Goal: Information Seeking & Learning: Learn about a topic

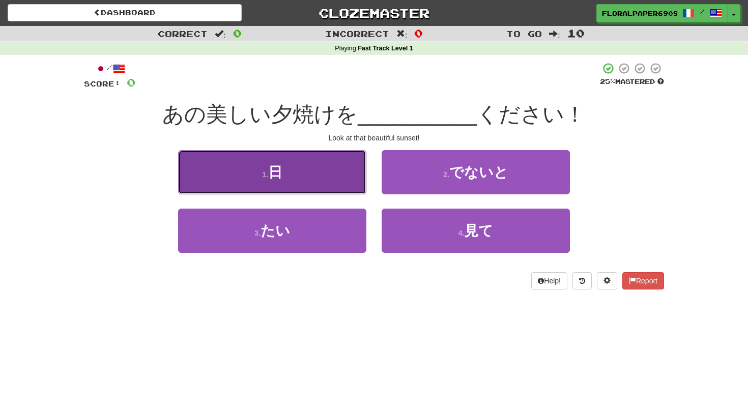
click at [308, 171] on button "1 . 日" at bounding box center [272, 172] width 188 height 44
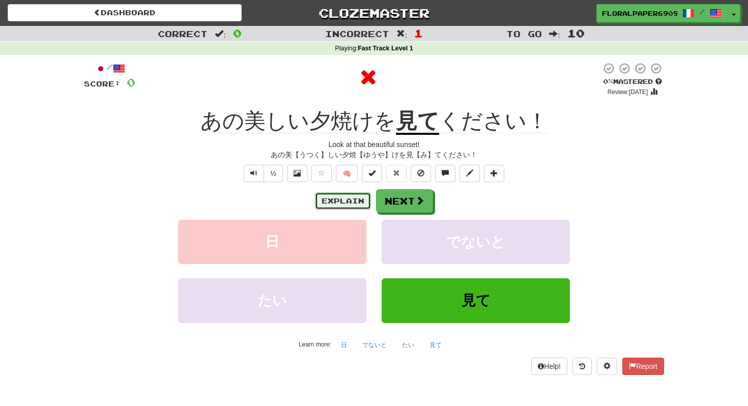
click at [349, 204] on button "Explain" at bounding box center [343, 200] width 56 height 17
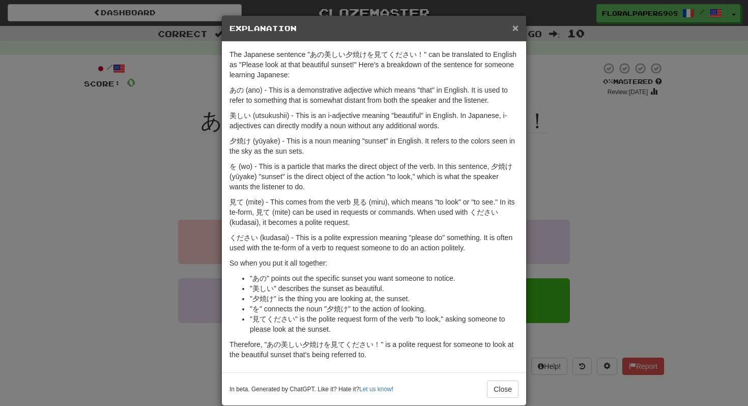
click at [517, 28] on span "×" at bounding box center [515, 28] width 6 height 12
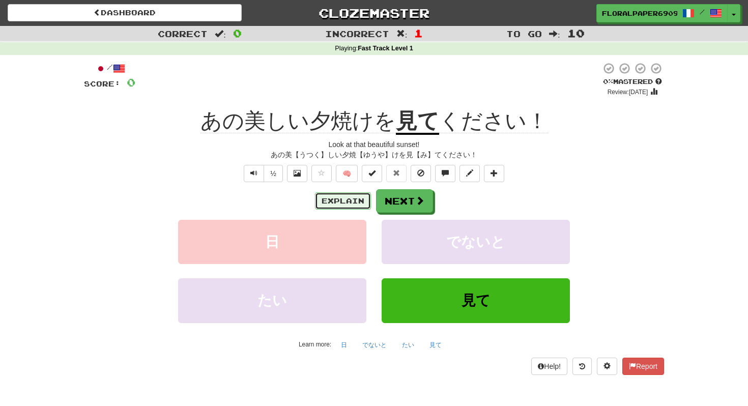
click at [354, 200] on button "Explain" at bounding box center [343, 200] width 56 height 17
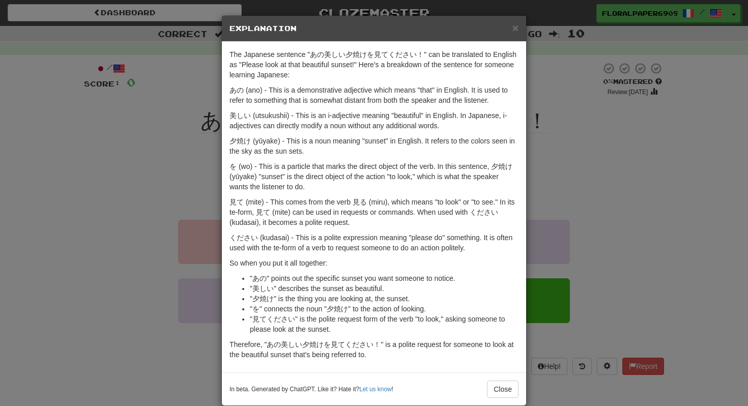
click at [495, 402] on div "In beta. Generated by ChatGPT. Like it? Hate it? Let us know ! Close" at bounding box center [374, 388] width 304 height 33
click at [503, 394] on button "Close" at bounding box center [503, 388] width 32 height 17
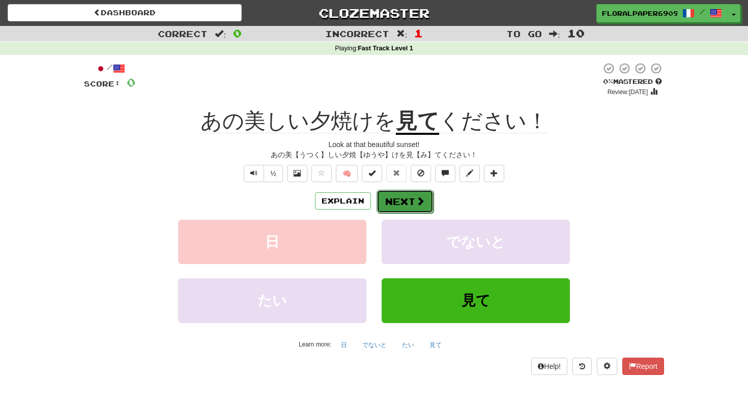
click at [402, 200] on button "Next" at bounding box center [404, 201] width 57 height 23
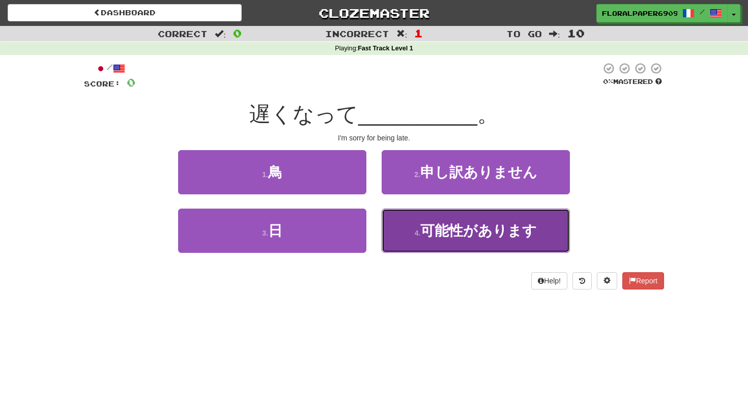
click at [422, 227] on span "可能性があります" at bounding box center [478, 231] width 116 height 16
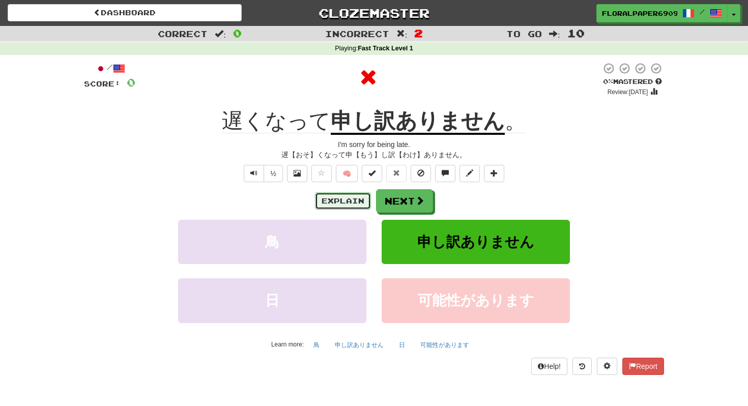
click at [327, 204] on button "Explain" at bounding box center [343, 200] width 56 height 17
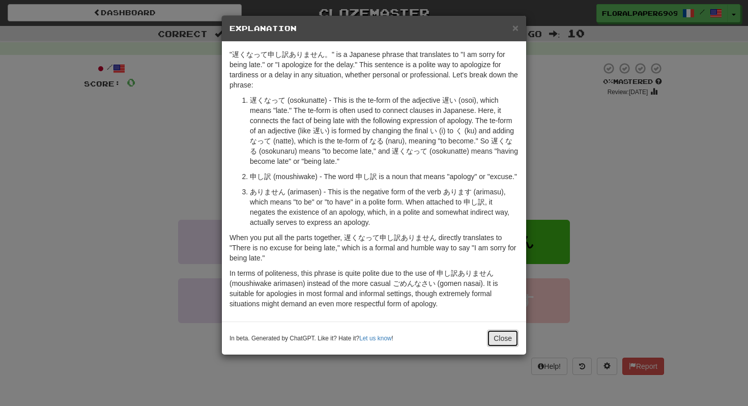
click at [499, 347] on button "Close" at bounding box center [503, 338] width 32 height 17
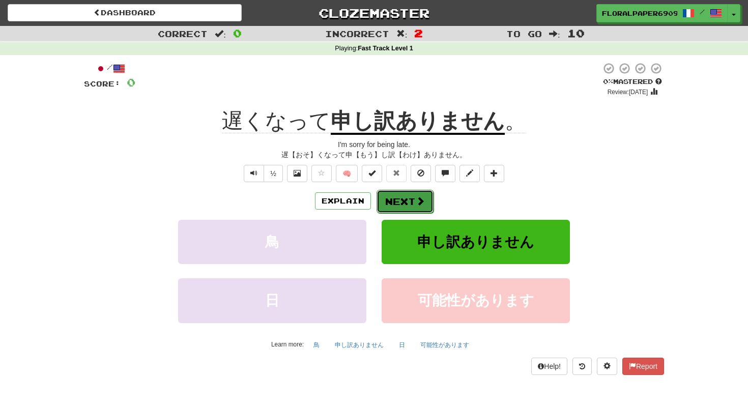
click at [413, 206] on button "Next" at bounding box center [404, 201] width 57 height 23
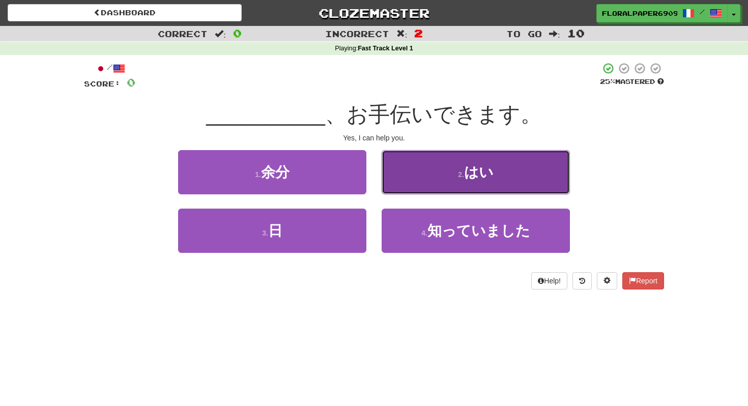
click at [431, 189] on button "2 . はい" at bounding box center [476, 172] width 188 height 44
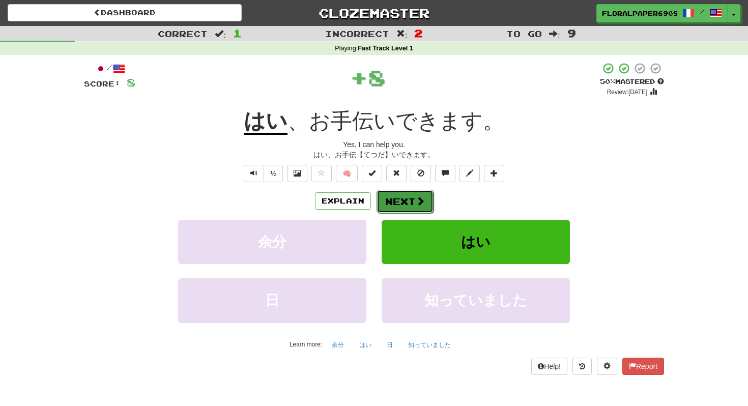
click at [412, 193] on button "Next" at bounding box center [404, 201] width 57 height 23
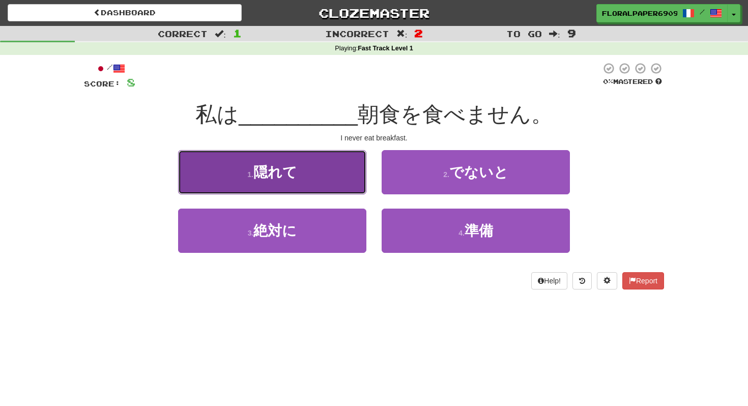
click at [286, 160] on button "1 . 隠れて" at bounding box center [272, 172] width 188 height 44
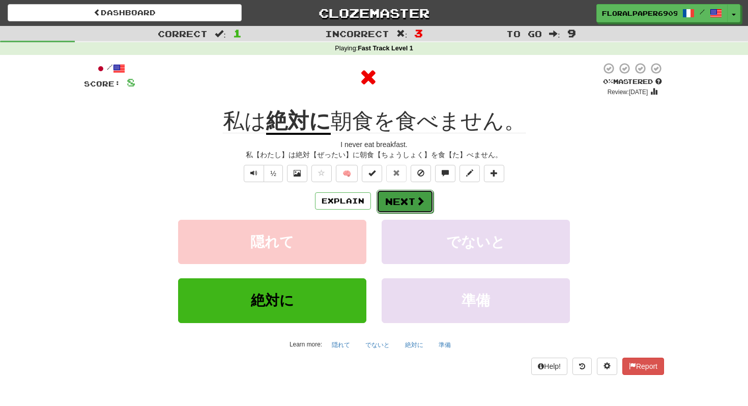
click at [409, 202] on button "Next" at bounding box center [404, 201] width 57 height 23
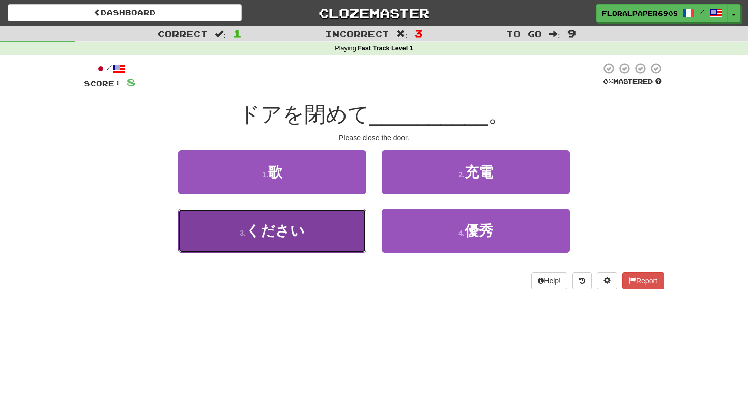
click at [315, 227] on button "3 . ください" at bounding box center [272, 231] width 188 height 44
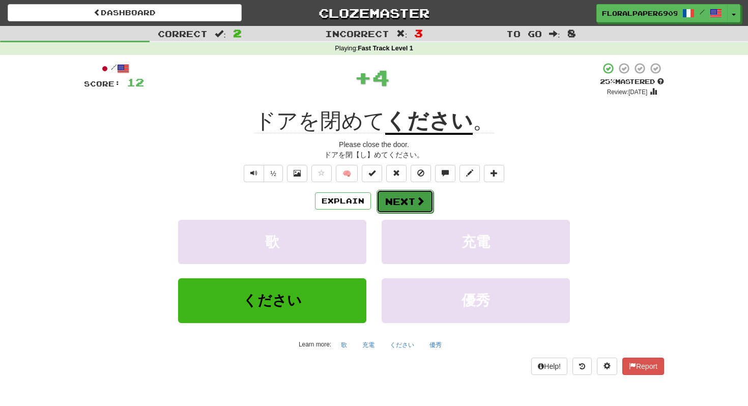
click at [421, 211] on button "Next" at bounding box center [404, 201] width 57 height 23
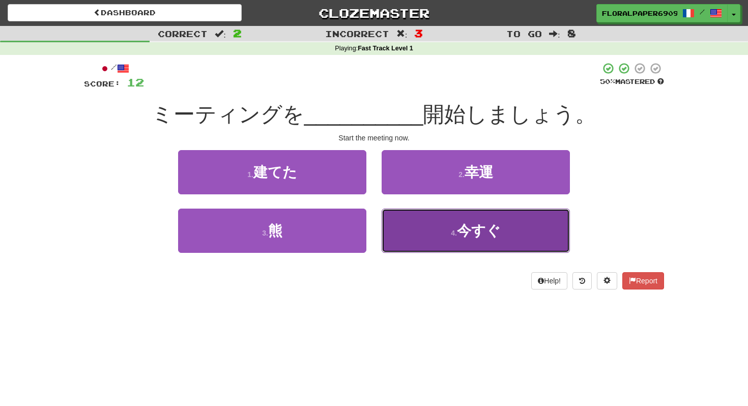
click at [436, 225] on button "4 . 今すぐ" at bounding box center [476, 231] width 188 height 44
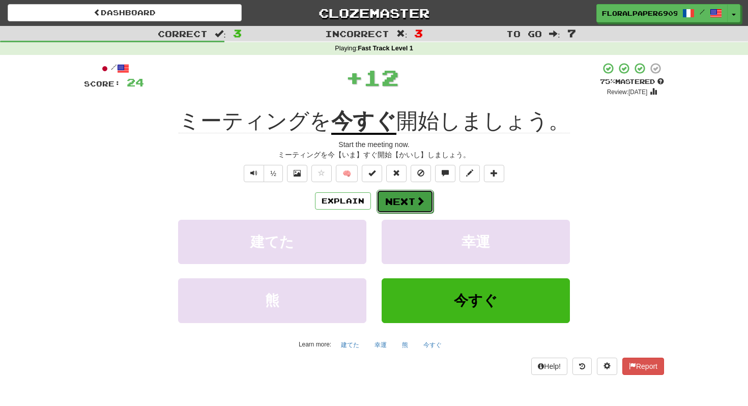
click at [404, 191] on button "Next" at bounding box center [404, 201] width 57 height 23
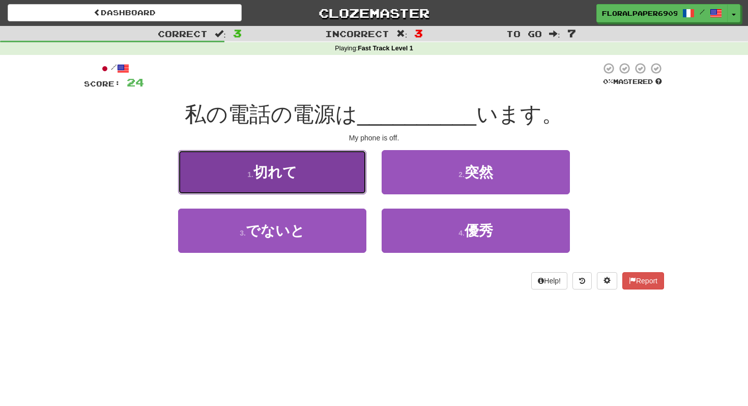
click at [319, 178] on button "1 . 切れて" at bounding box center [272, 172] width 188 height 44
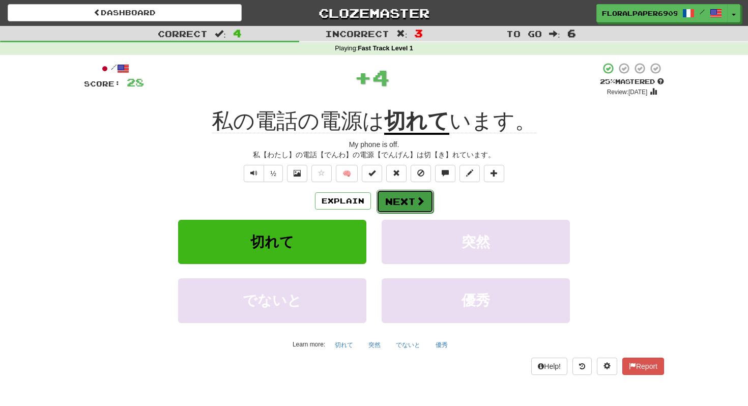
click at [401, 193] on button "Next" at bounding box center [404, 201] width 57 height 23
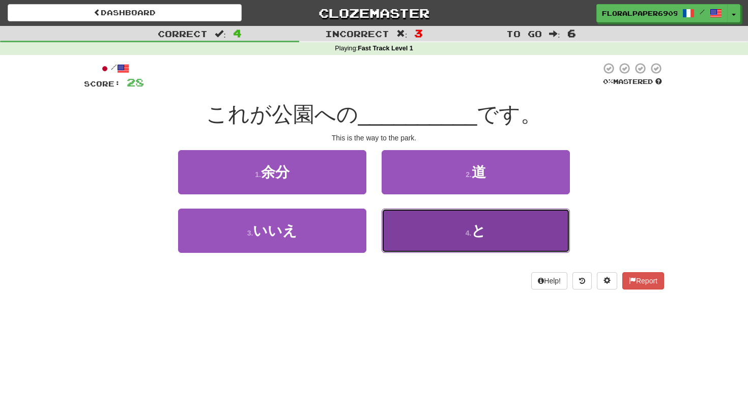
click at [424, 231] on button "4 . と" at bounding box center [476, 231] width 188 height 44
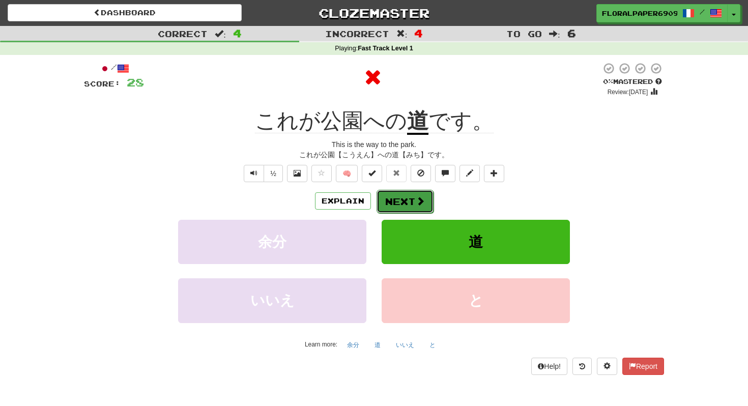
click at [414, 212] on button "Next" at bounding box center [404, 201] width 57 height 23
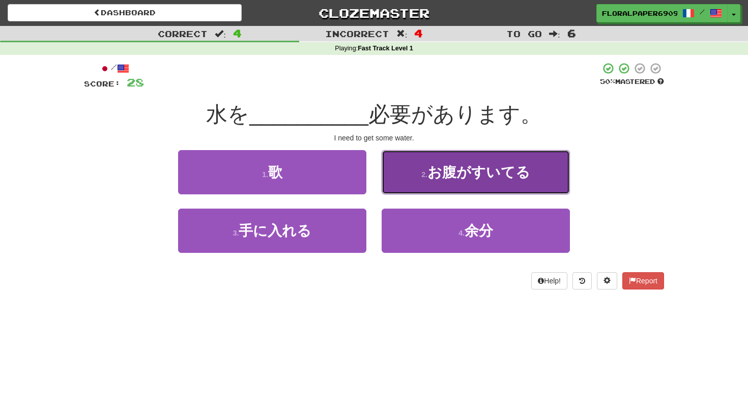
click at [431, 188] on button "2 . お腹がすいてる" at bounding box center [476, 172] width 188 height 44
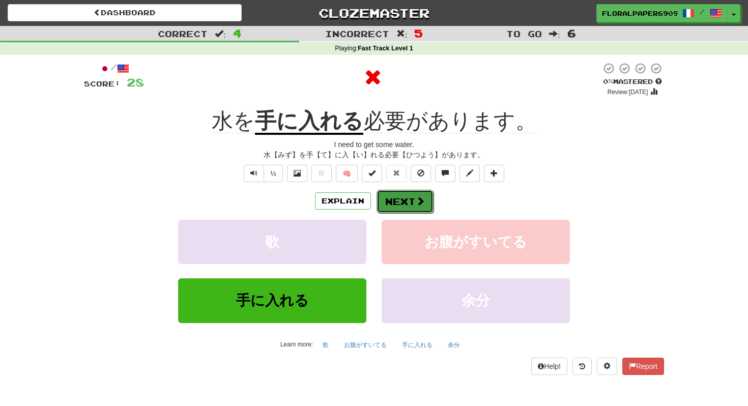
click at [396, 197] on button "Next" at bounding box center [404, 201] width 57 height 23
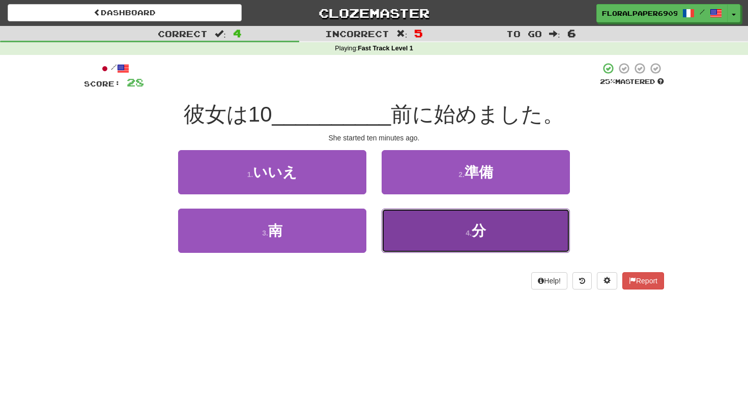
click at [445, 234] on button "4 . 分" at bounding box center [476, 231] width 188 height 44
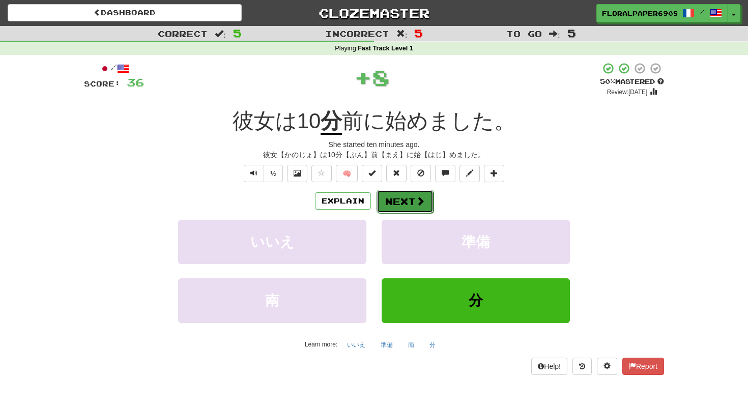
click at [415, 195] on button "Next" at bounding box center [404, 201] width 57 height 23
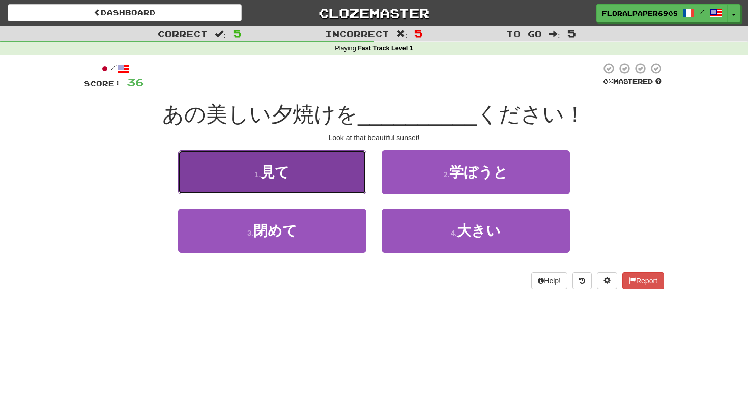
click at [331, 185] on button "1 . 見て" at bounding box center [272, 172] width 188 height 44
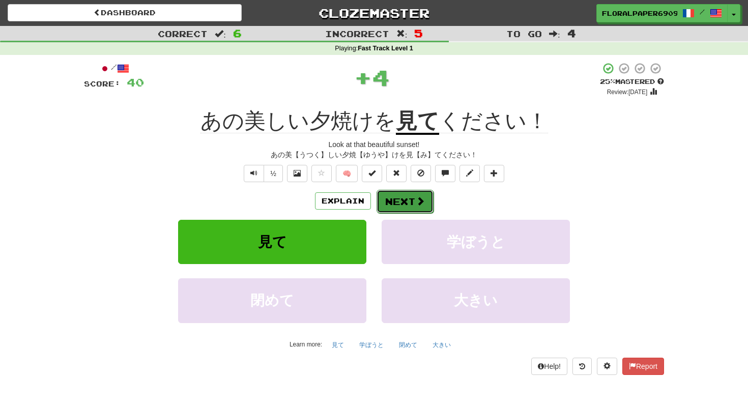
click at [402, 204] on button "Next" at bounding box center [404, 201] width 57 height 23
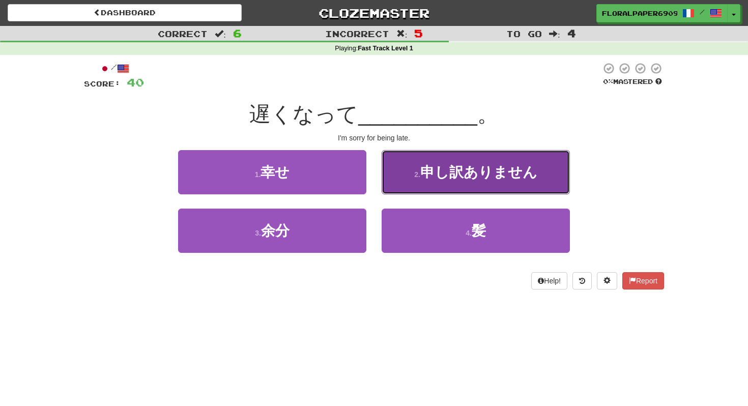
click at [438, 179] on span "申し訳ありません" at bounding box center [478, 172] width 117 height 16
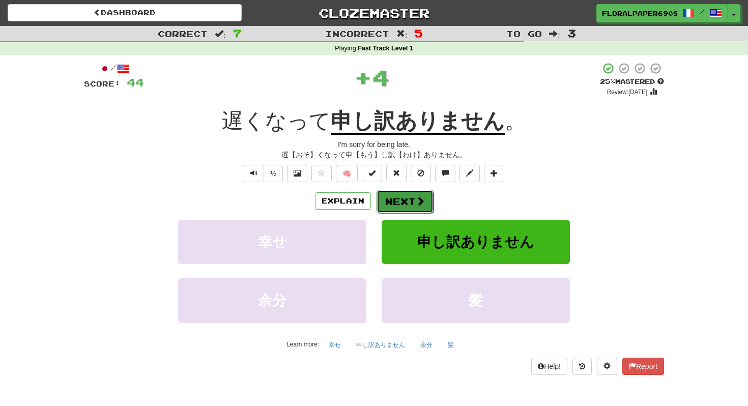
click at [416, 200] on span at bounding box center [420, 200] width 9 height 9
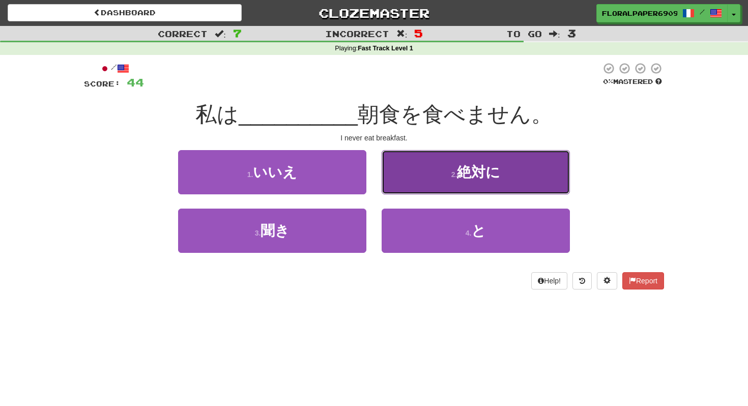
click at [474, 170] on span "絶対に" at bounding box center [478, 172] width 43 height 16
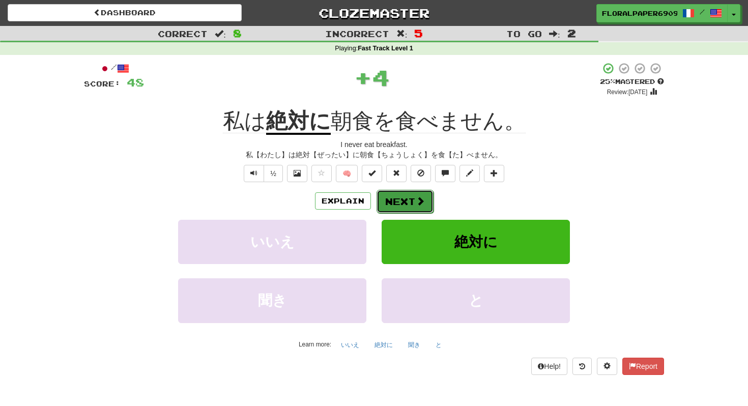
click at [428, 194] on button "Next" at bounding box center [404, 201] width 57 height 23
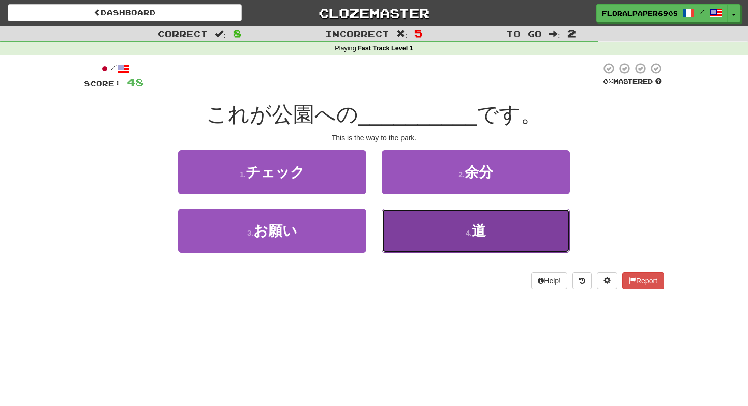
click at [433, 224] on button "4 . 道" at bounding box center [476, 231] width 188 height 44
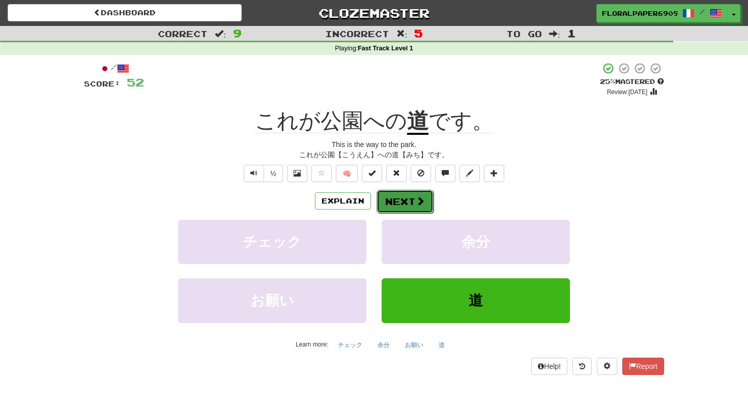
click at [404, 202] on button "Next" at bounding box center [404, 201] width 57 height 23
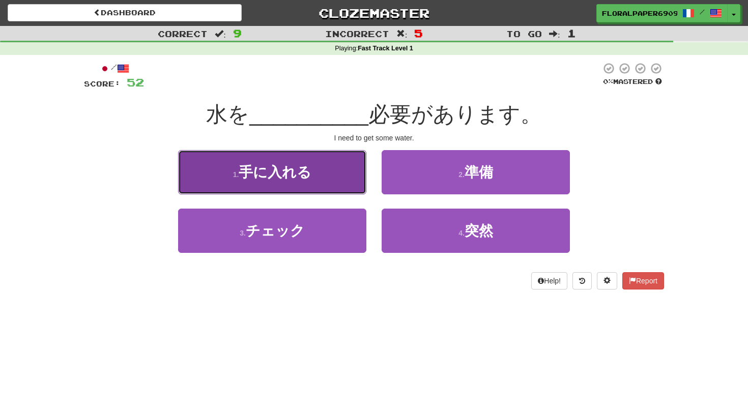
click at [342, 183] on button "1 . 手に入れる" at bounding box center [272, 172] width 188 height 44
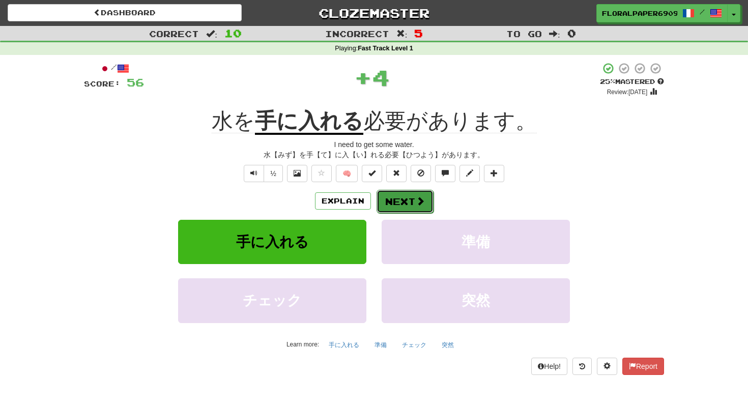
click at [413, 194] on button "Next" at bounding box center [404, 201] width 57 height 23
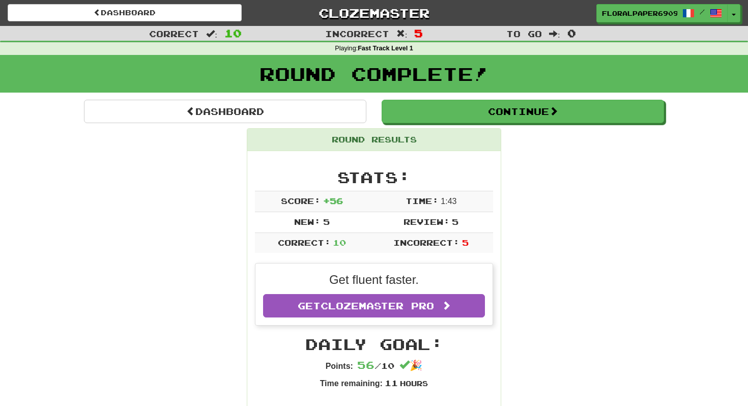
click at [438, 95] on div "Round Complete!" at bounding box center [374, 77] width 748 height 45
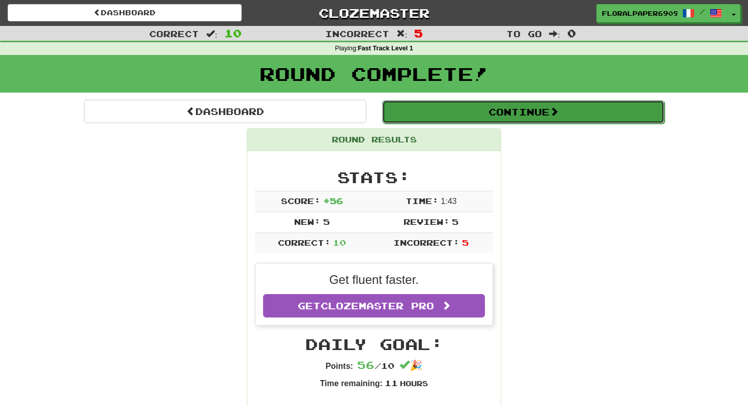
click at [434, 113] on button "Continue" at bounding box center [523, 111] width 282 height 23
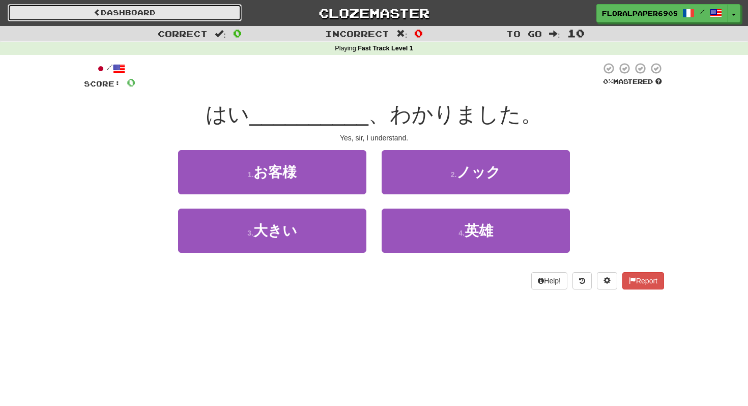
click at [102, 20] on link "Dashboard" at bounding box center [125, 12] width 234 height 17
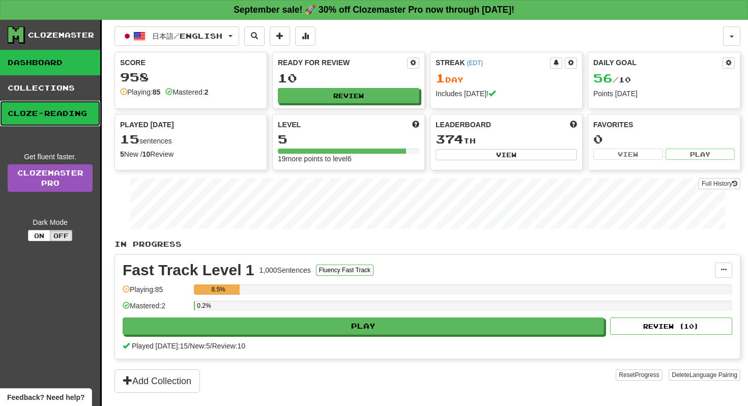
click at [71, 119] on link "Cloze-Reading" at bounding box center [50, 113] width 100 height 25
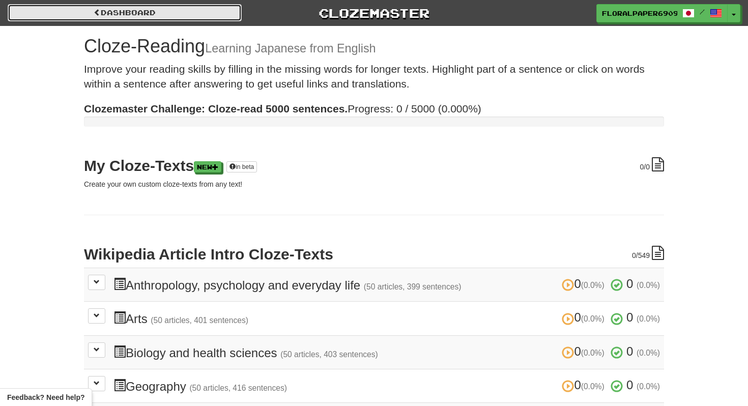
click at [103, 17] on link "Dashboard" at bounding box center [125, 12] width 234 height 17
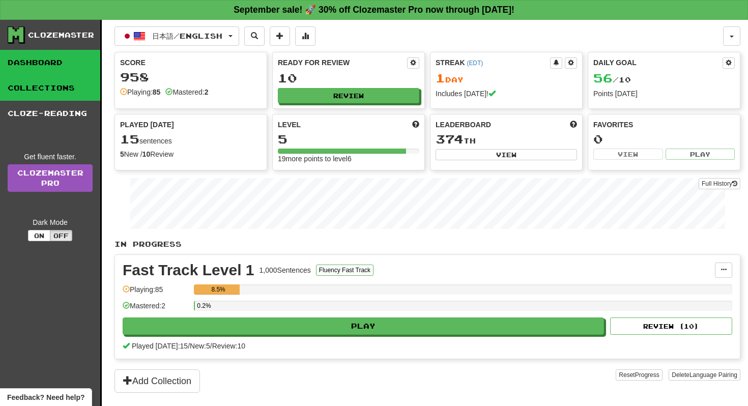
click at [65, 94] on link "Collections" at bounding box center [50, 87] width 100 height 25
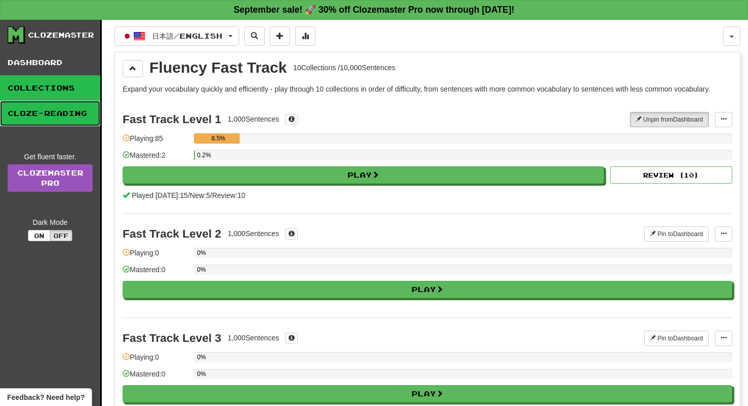
click at [47, 121] on link "Cloze-Reading" at bounding box center [50, 113] width 100 height 25
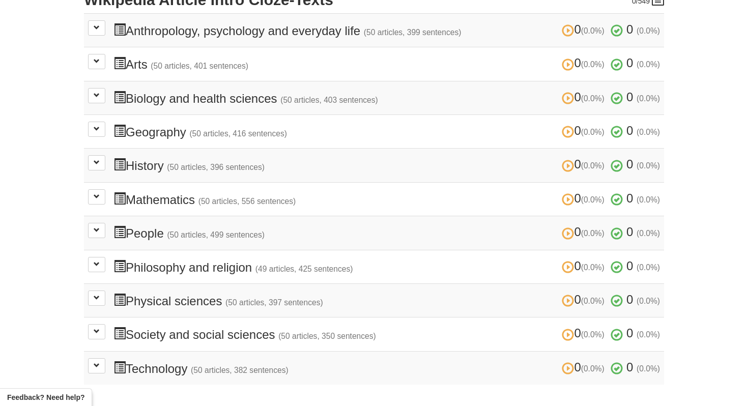
scroll to position [255, 0]
click at [327, 35] on h3 "0 (0.0%) 0 (0.0%) Anthropology, psychology and everyday life (50 articles, 399 …" at bounding box center [386, 29] width 546 height 15
click at [564, 30] on span at bounding box center [568, 30] width 12 height 12
click at [98, 27] on span at bounding box center [97, 27] width 6 height 6
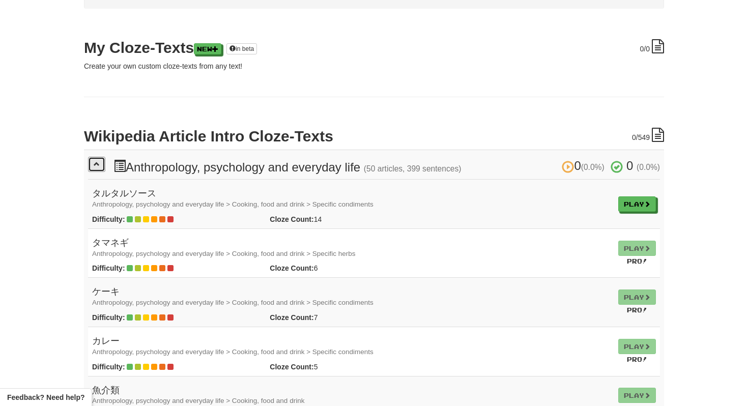
scroll to position [118, 0]
click at [630, 209] on link "Play" at bounding box center [638, 204] width 38 height 15
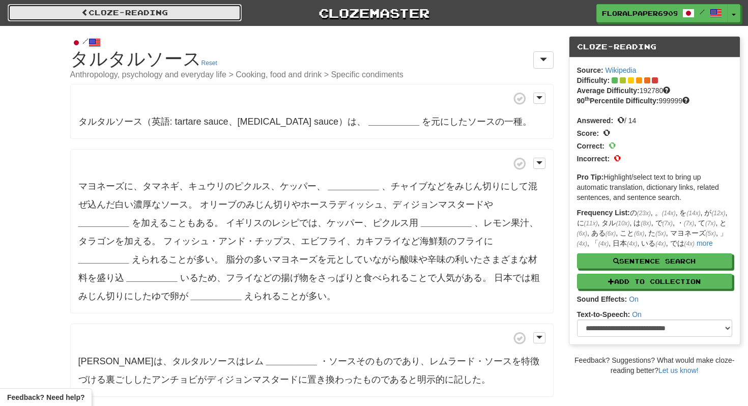
click at [65, 7] on link "Cloze-Reading" at bounding box center [125, 12] width 234 height 17
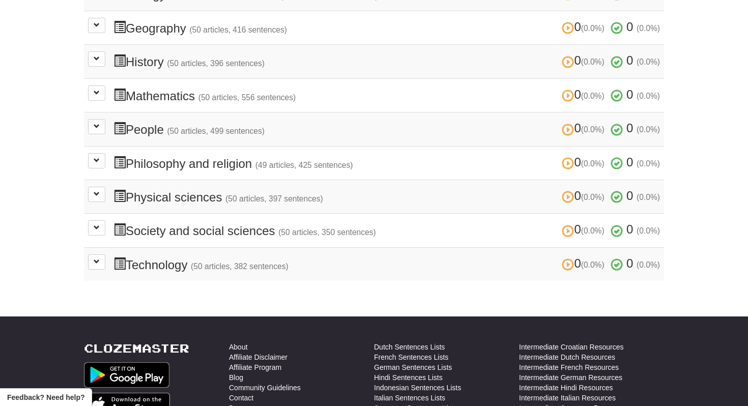
scroll to position [363, 0]
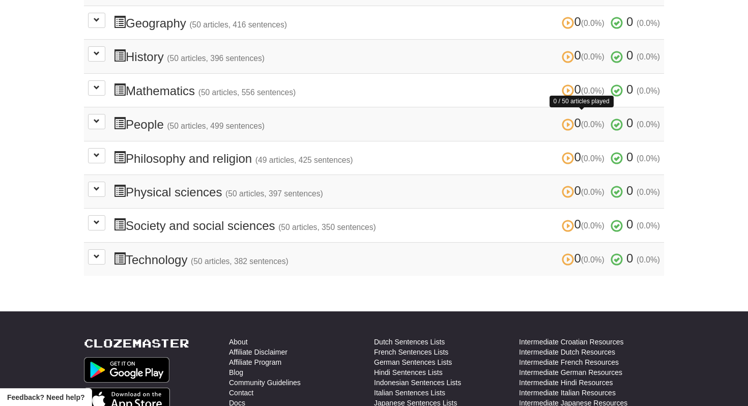
click at [562, 119] on span at bounding box center [568, 125] width 12 height 12
click at [492, 117] on h3 "0 (0.0%) 0 / 50 articles played 0 (0.0%) People (50 articles, 499 sentences) 0 …" at bounding box center [386, 123] width 546 height 15
click at [92, 119] on button at bounding box center [96, 121] width 17 height 15
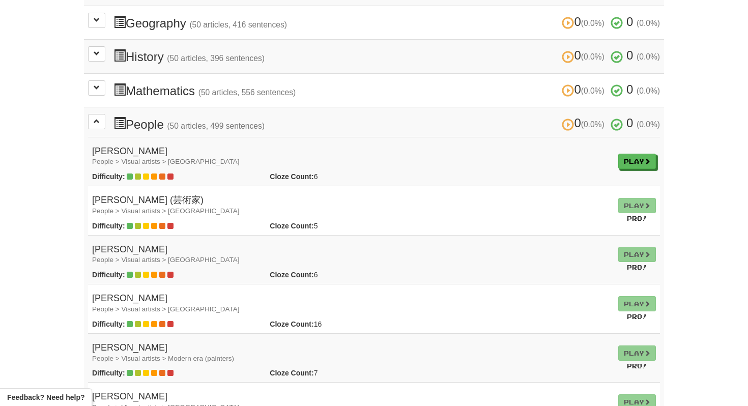
click at [634, 168] on td "Play" at bounding box center [637, 161] width 46 height 49
click at [634, 165] on td "Play" at bounding box center [637, 161] width 46 height 49
click at [635, 157] on link "Play" at bounding box center [638, 161] width 38 height 15
